Goal: Information Seeking & Learning: Find specific page/section

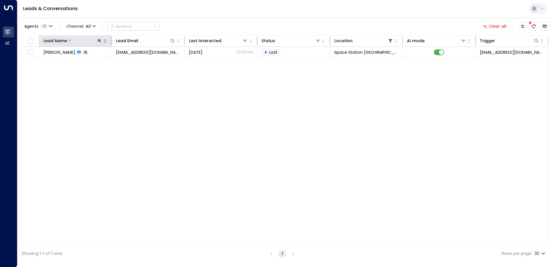
click at [99, 41] on icon at bounding box center [100, 41] width 4 height 4
drag, startPoint x: 87, startPoint y: 60, endPoint x: 61, endPoint y: 60, distance: 25.7
click at [61, 60] on input "***" at bounding box center [96, 61] width 72 height 11
click at [145, 132] on div "Lead Name Lead Email Last Interacted Status Location AI mode Trigger [PERSON_NA…" at bounding box center [285, 140] width 527 height 211
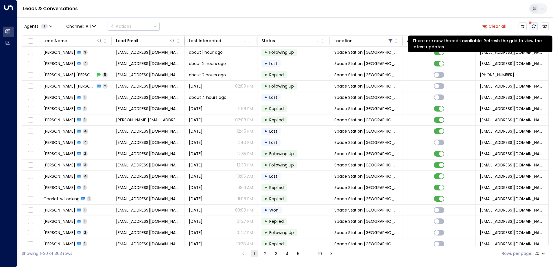
click at [534, 27] on icon "There are new threads available. Refresh the grid to view the latest updates." at bounding box center [533, 26] width 5 height 5
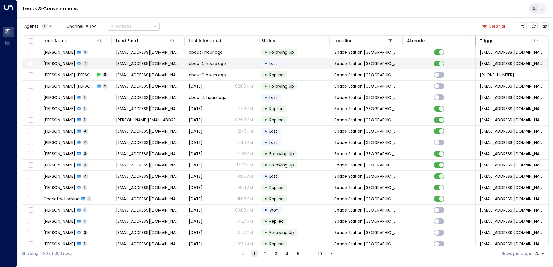
click at [64, 62] on span "[PERSON_NAME]" at bounding box center [59, 64] width 32 height 6
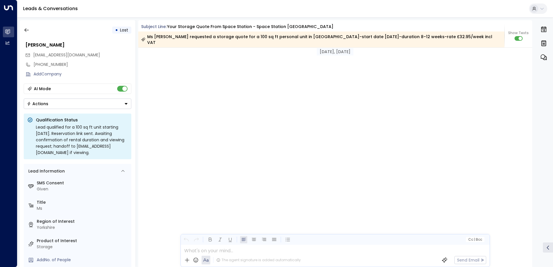
scroll to position [620, 0]
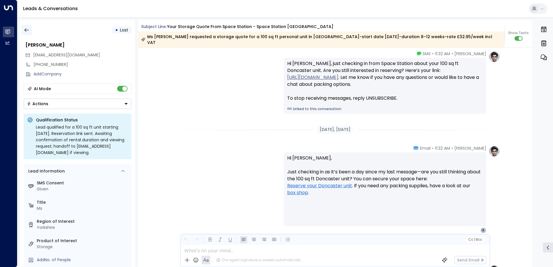
click at [23, 29] on button "button" at bounding box center [26, 30] width 10 height 10
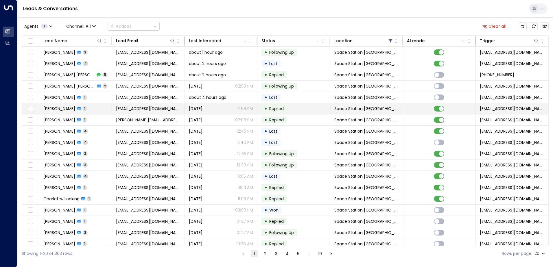
click at [77, 110] on icon at bounding box center [79, 108] width 4 height 3
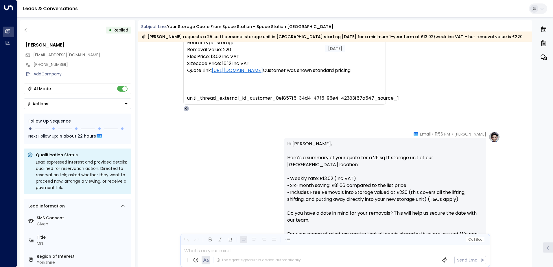
scroll to position [121, 0]
click at [27, 31] on icon "button" at bounding box center [27, 30] width 6 height 6
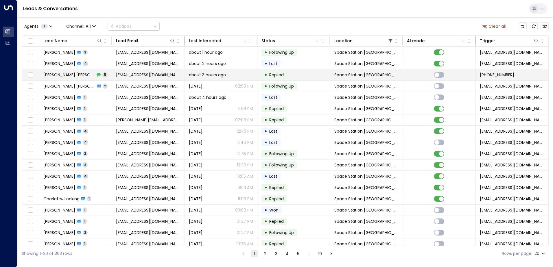
click at [68, 75] on span "[PERSON_NAME] [PERSON_NAME]" at bounding box center [68, 75] width 51 height 6
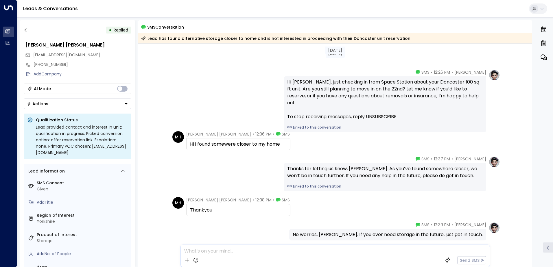
scroll to position [31, 0]
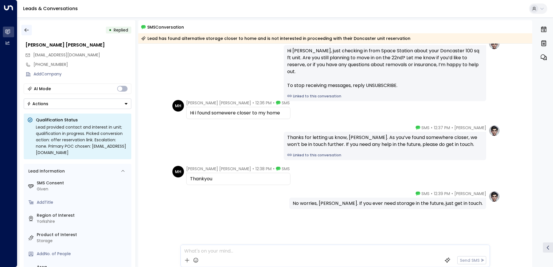
click at [25, 30] on icon "button" at bounding box center [27, 30] width 6 height 6
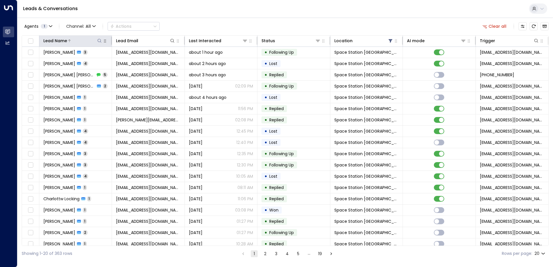
click at [102, 41] on icon at bounding box center [99, 40] width 5 height 5
type input "*******"
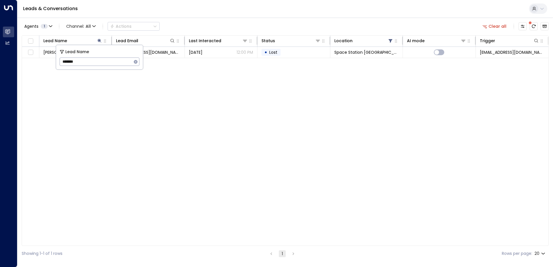
click at [136, 62] on icon "button" at bounding box center [135, 62] width 5 height 5
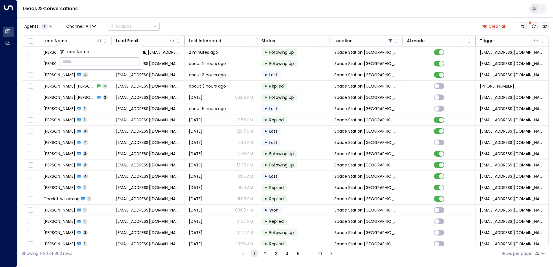
click at [269, 21] on div "Agents 1 Channel: All Actions Clear all" at bounding box center [285, 26] width 527 height 12
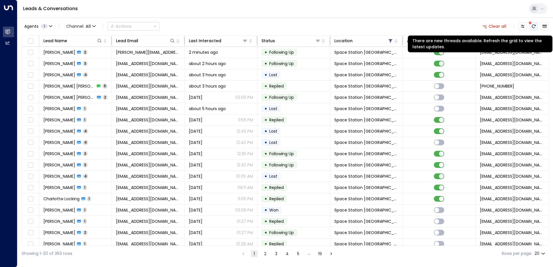
click at [534, 28] on icon "There are new threads available. Refresh the grid to view the latest updates." at bounding box center [533, 26] width 5 height 5
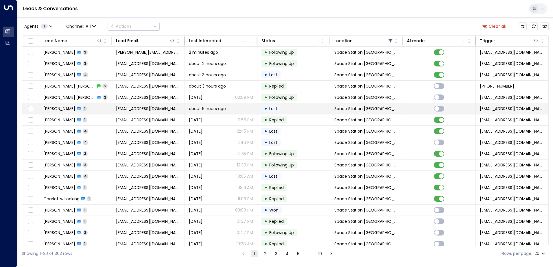
scroll to position [28, 0]
